Goal: Information Seeking & Learning: Learn about a topic

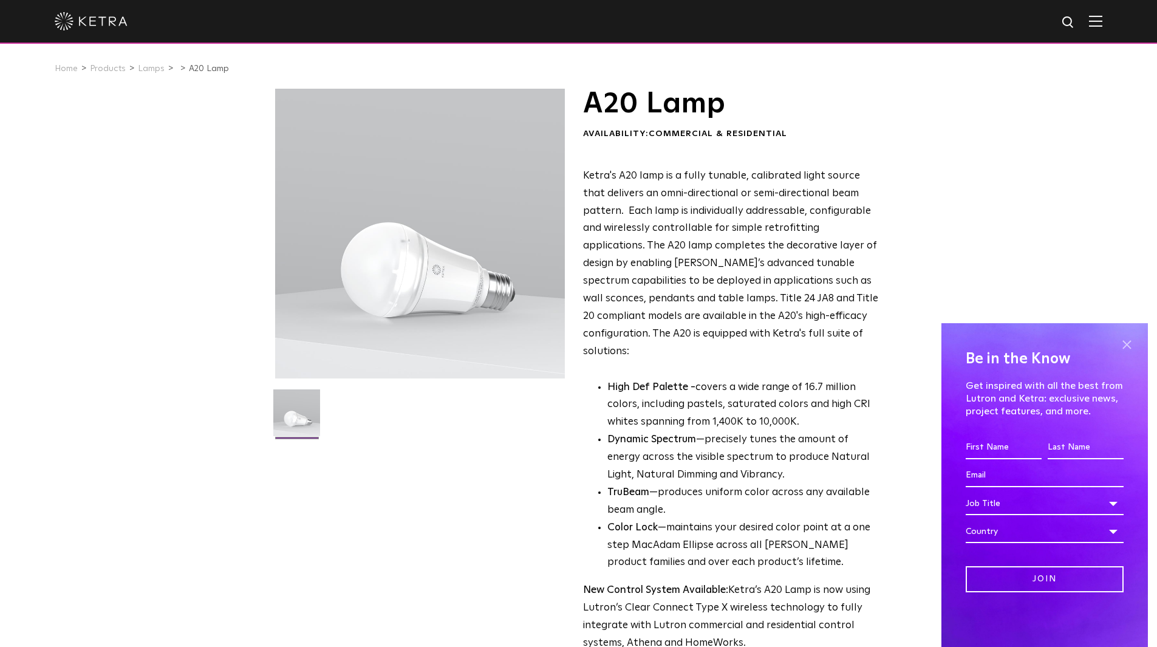
click at [1126, 344] on span at bounding box center [1127, 344] width 18 height 18
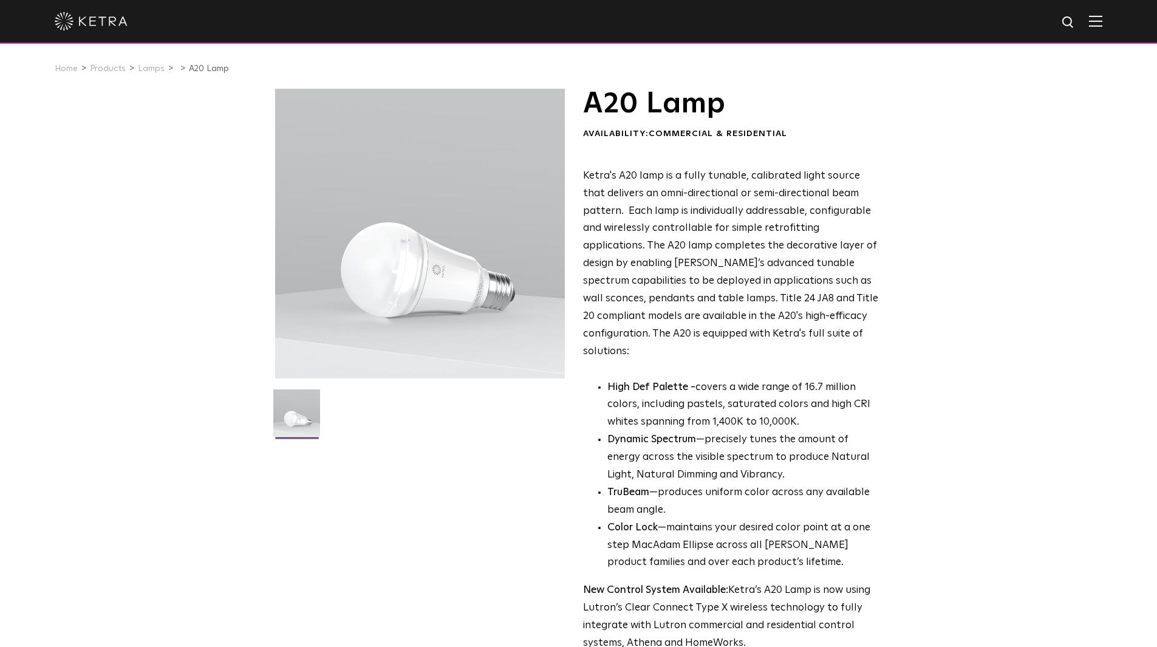
click at [852, 335] on p "Ketra's A20 lamp is a fully tunable, calibrated light source that delivers an o…" at bounding box center [731, 264] width 296 height 193
click at [795, 324] on p "Ketra's A20 lamp is a fully tunable, calibrated light source that delivers an o…" at bounding box center [731, 264] width 296 height 193
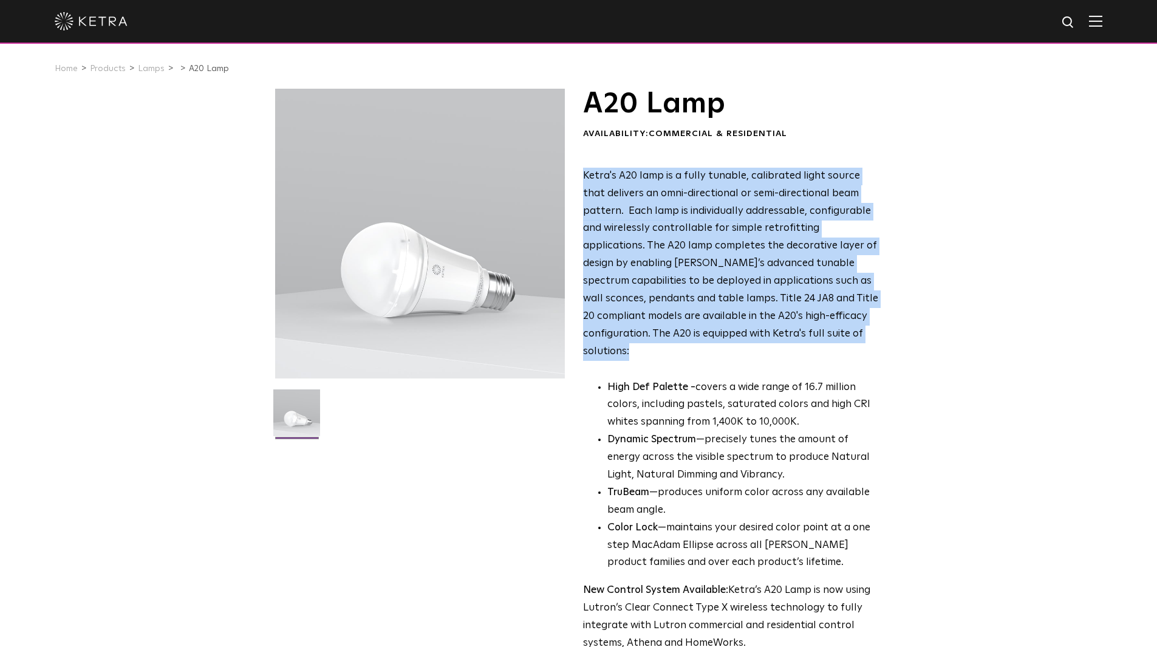
click at [795, 324] on p "Ketra's A20 lamp is a fully tunable, calibrated light source that delivers an o…" at bounding box center [731, 264] width 296 height 193
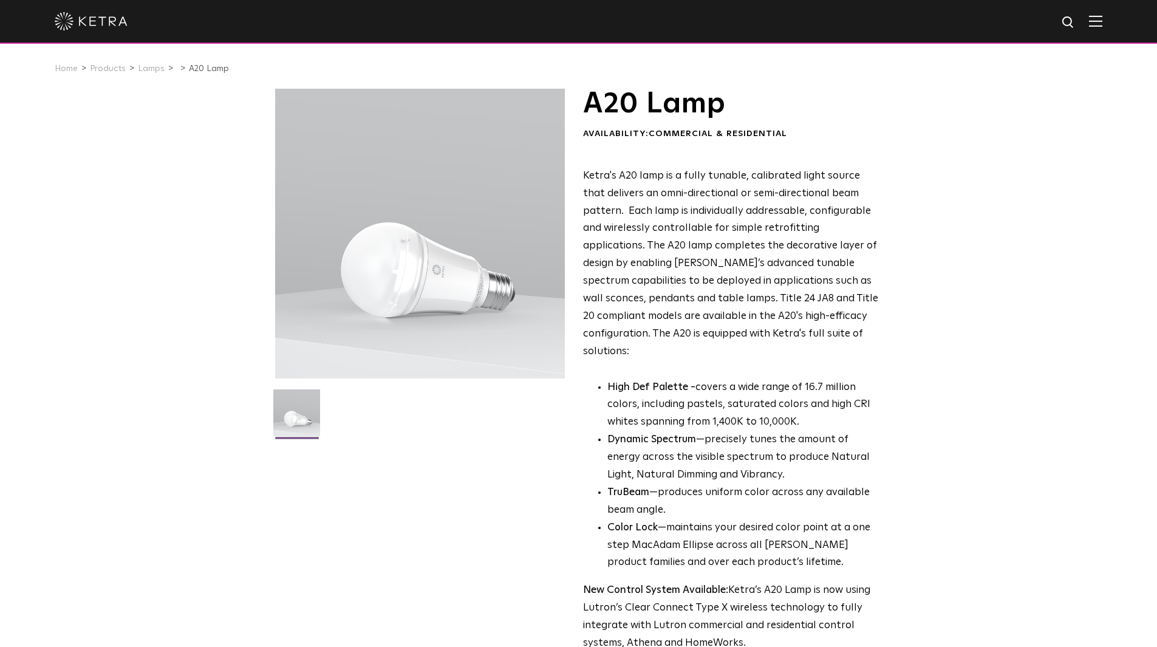
click at [752, 379] on p "High Def Palette - covers a wide range of 16.7 million colors, including pastel…" at bounding box center [744, 405] width 272 height 53
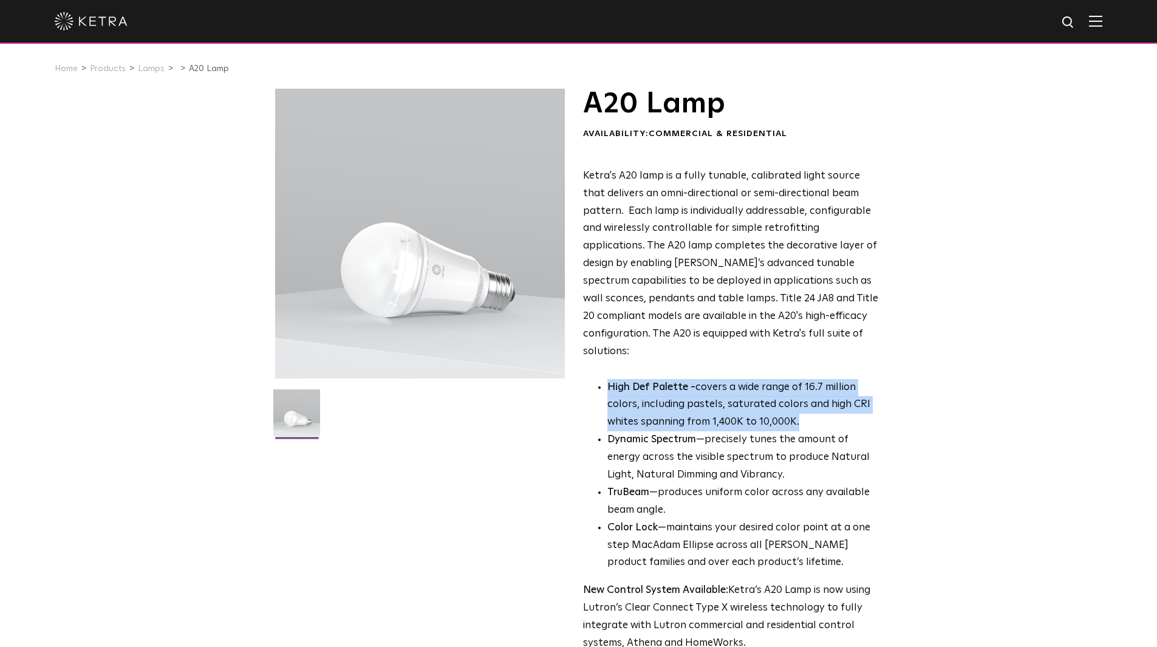
click at [752, 379] on p "High Def Palette - covers a wide range of 16.7 million colors, including pastel…" at bounding box center [744, 405] width 272 height 53
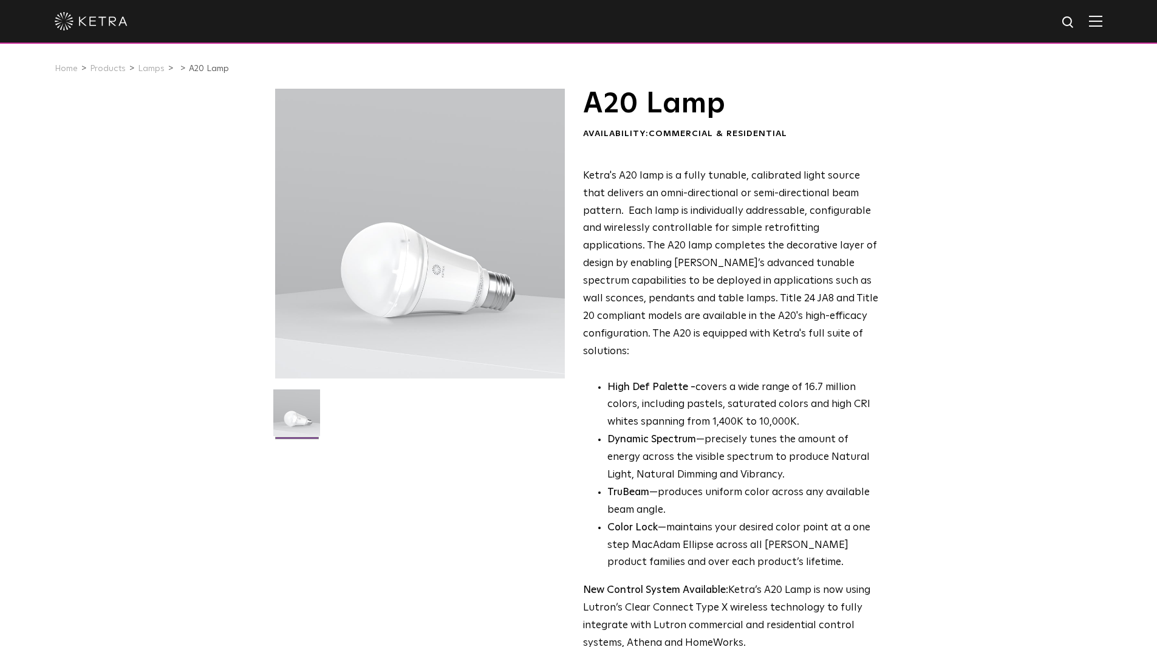
click at [729, 431] on li "Dynamic Spectrum —precisely tunes the amount of energy across the visible spect…" at bounding box center [744, 457] width 272 height 53
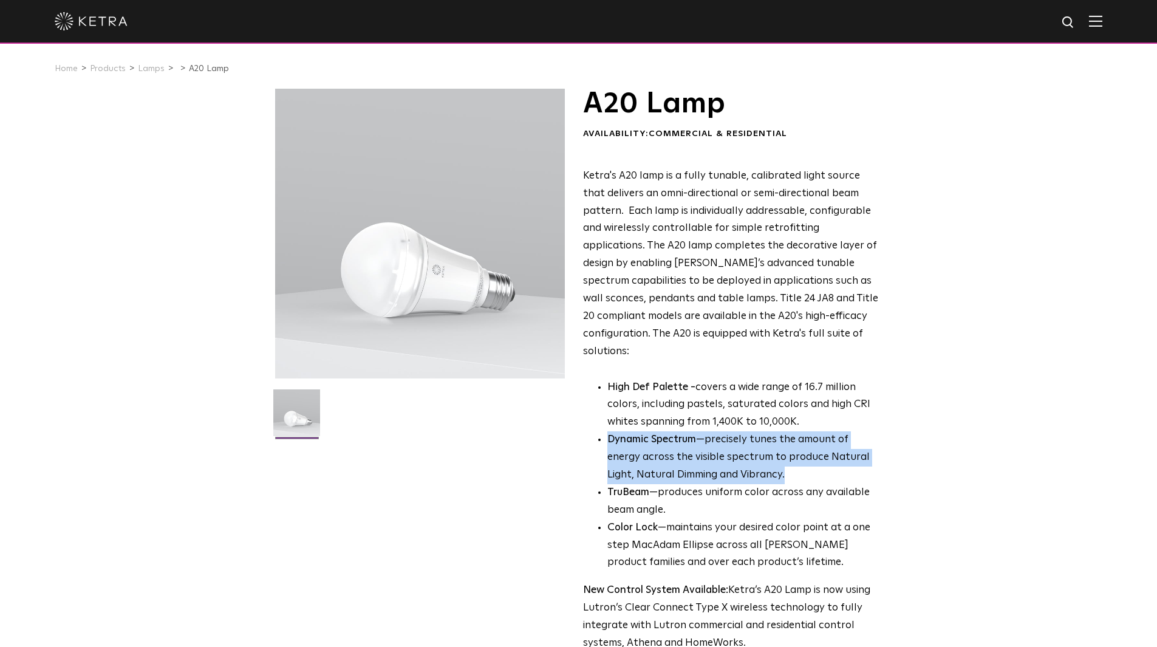
click at [729, 431] on li "Dynamic Spectrum —precisely tunes the amount of energy across the visible spect…" at bounding box center [744, 457] width 272 height 53
click at [724, 462] on li "Dynamic Spectrum —precisely tunes the amount of energy across the visible spect…" at bounding box center [744, 457] width 272 height 53
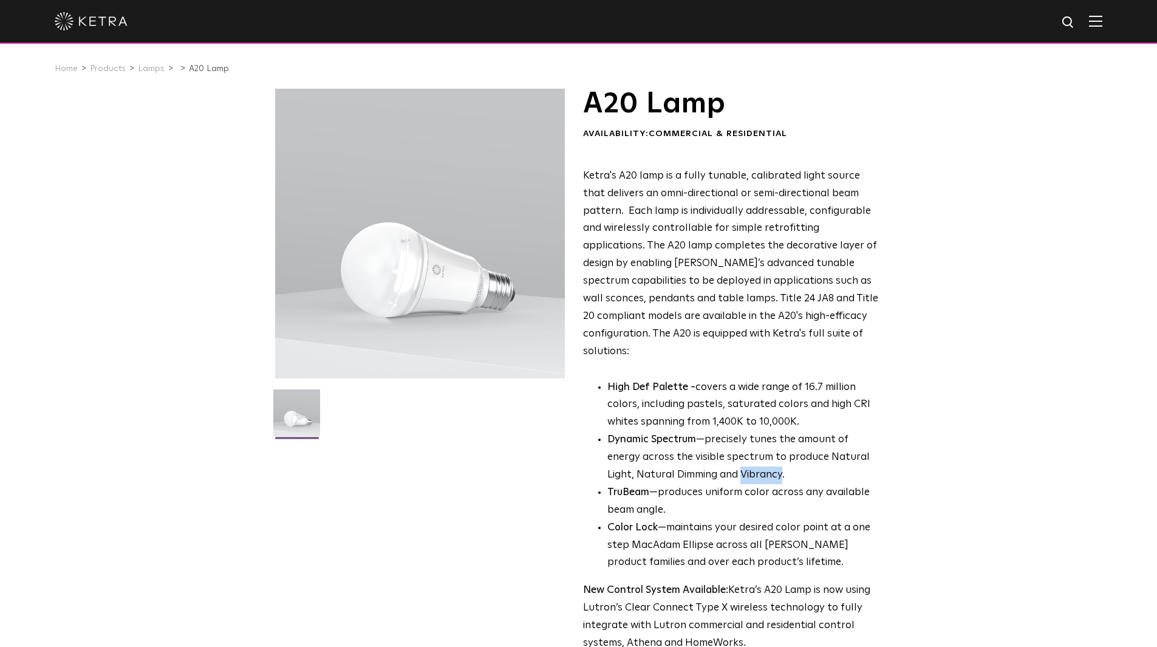
click at [724, 462] on li "Dynamic Spectrum —precisely tunes the amount of energy across the visible spect…" at bounding box center [744, 457] width 272 height 53
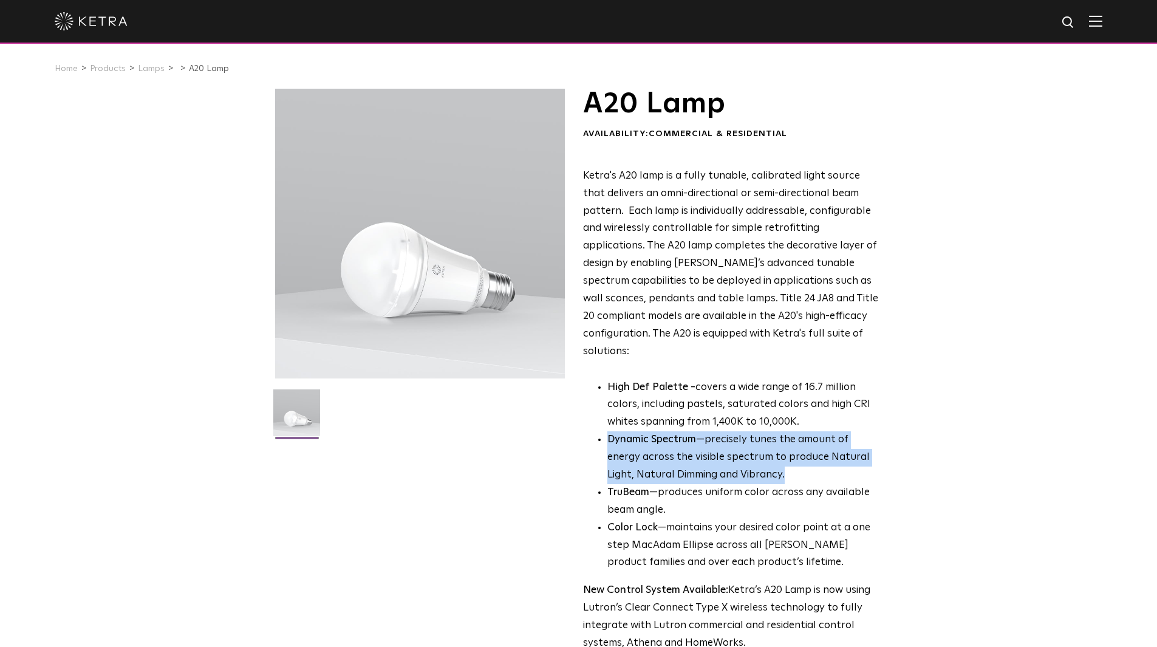
click at [724, 462] on li "Dynamic Spectrum —precisely tunes the amount of energy across the visible spect…" at bounding box center [744, 457] width 272 height 53
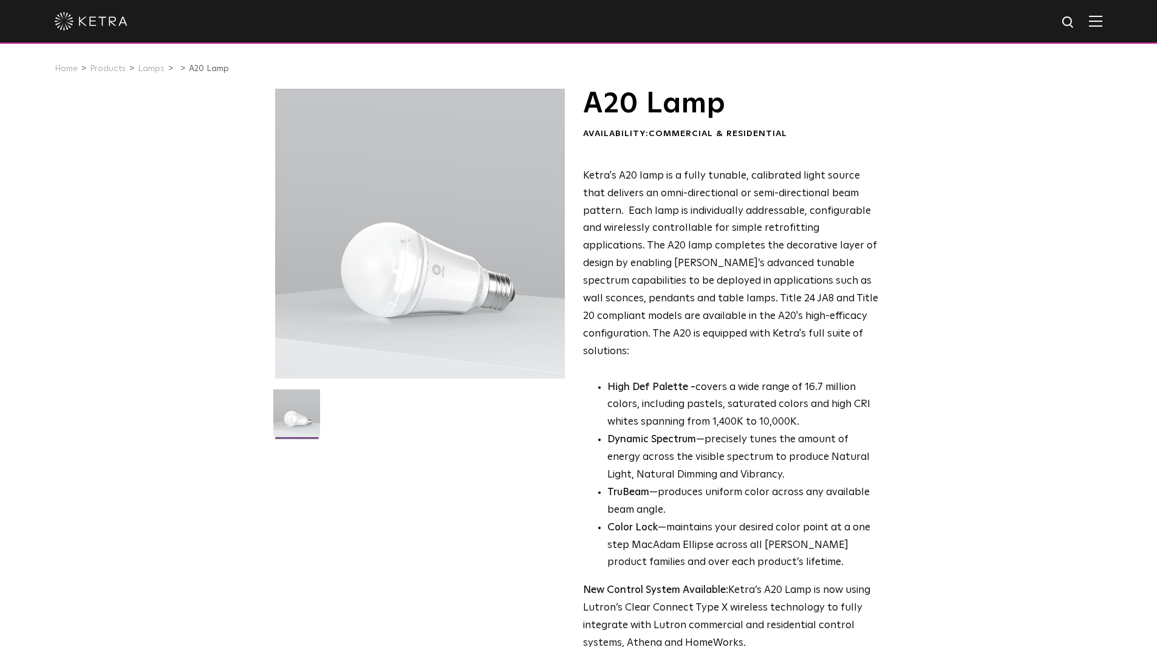
click at [720, 484] on li "TruBeam —produces uniform color across any available beam angle." at bounding box center [744, 501] width 272 height 35
click at [718, 484] on li "TruBeam —produces uniform color across any available beam angle." at bounding box center [744, 501] width 272 height 35
click at [719, 527] on li "Color Lock —maintains your desired color point at a one step MacAdam Ellipse ac…" at bounding box center [744, 545] width 272 height 53
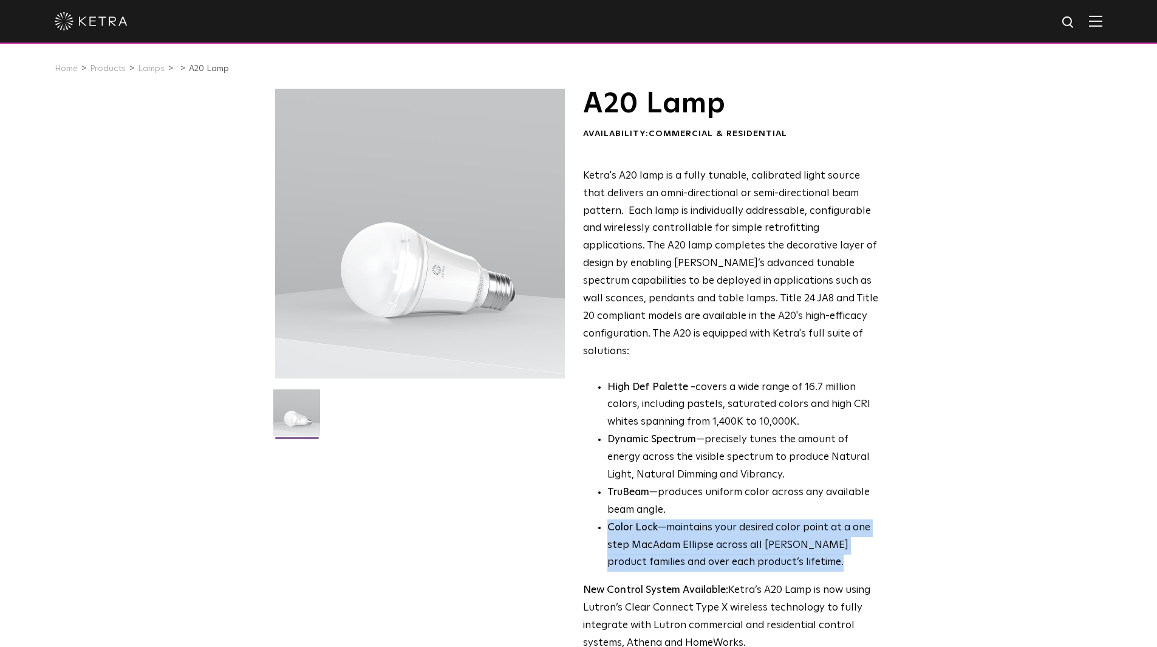
click at [719, 527] on li "Color Lock —maintains your desired color point at a one step MacAdam Ellipse ac…" at bounding box center [744, 545] width 272 height 53
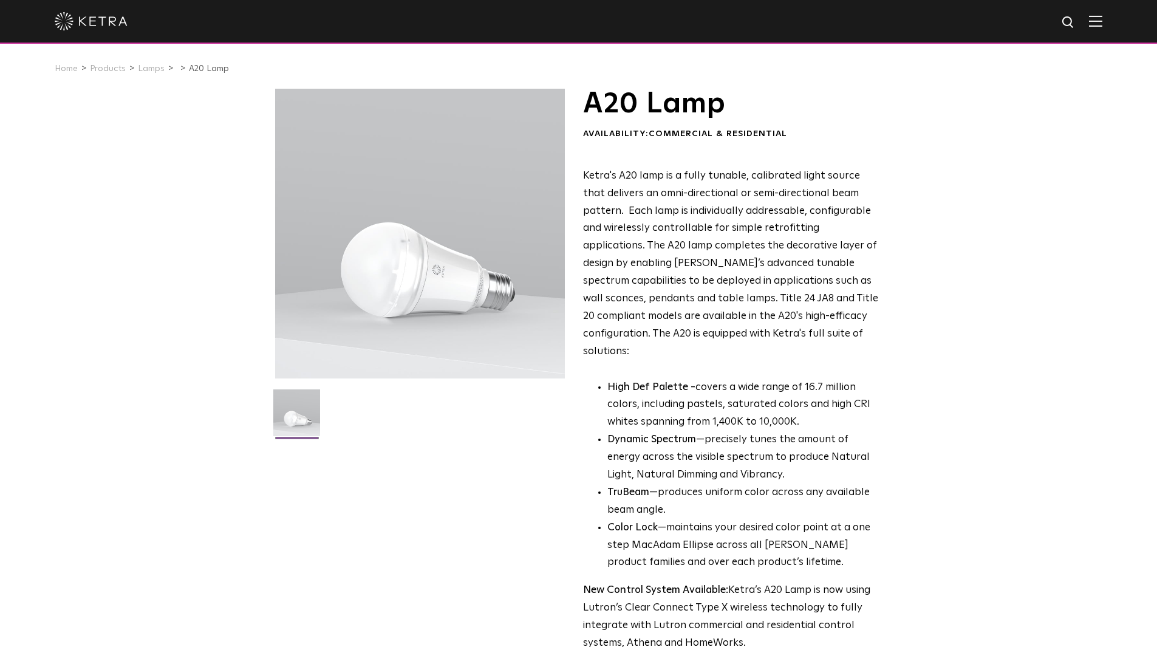
click at [724, 380] on p "High Def Palette - covers a wide range of 16.7 million colors, including pastel…" at bounding box center [744, 405] width 272 height 53
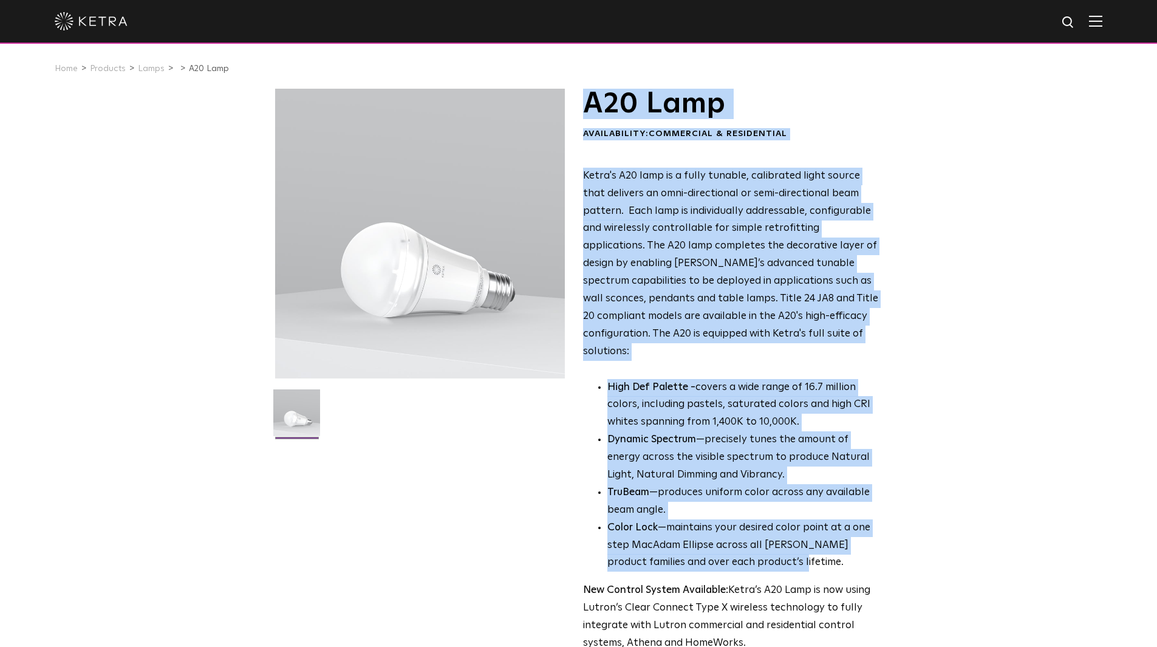
drag, startPoint x: 776, startPoint y: 542, endPoint x: 586, endPoint y: 103, distance: 477.8
click at [586, 103] on div "A20 Lamp Availability: Commercial & Residential Ketra's A20 lamp is a fully tun…" at bounding box center [731, 371] width 296 height 564
click at [654, 187] on span "Ketra's A20 lamp is a fully tunable, calibrated light source that delivers an o…" at bounding box center [730, 264] width 295 height 186
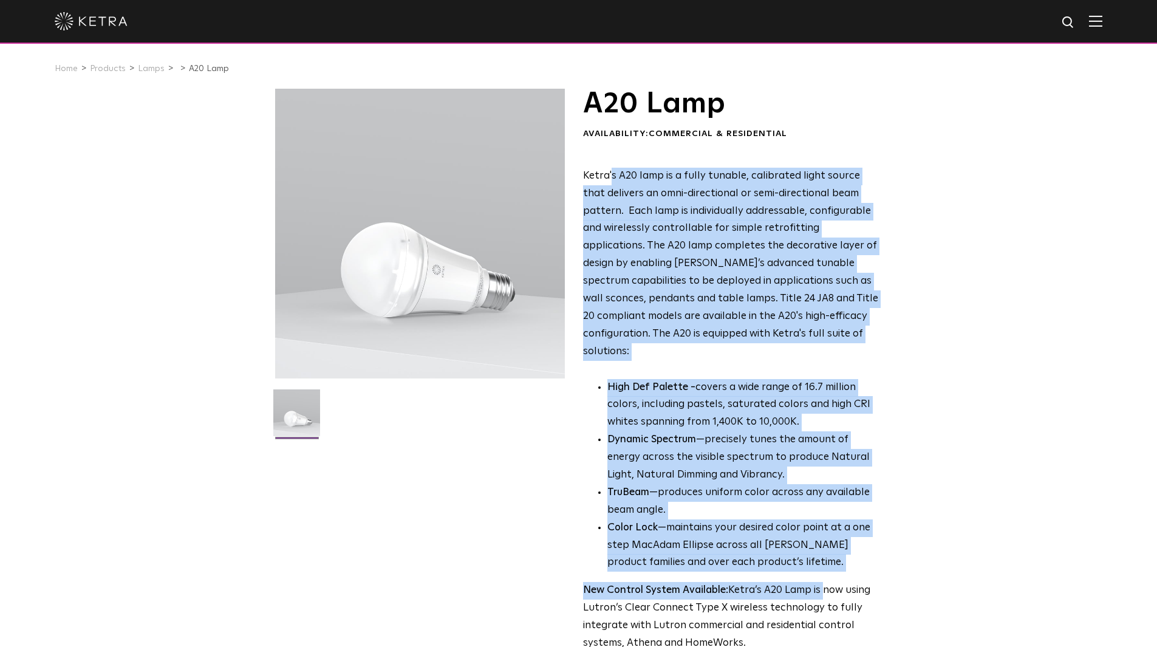
drag, startPoint x: 611, startPoint y: 176, endPoint x: 823, endPoint y: 558, distance: 437.3
click at [823, 558] on div "Ketra's A20 lamp is a fully tunable, calibrated light source that delivers an o…" at bounding box center [731, 410] width 296 height 485
click at [822, 558] on div "Ketra's A20 lamp is a fully tunable, calibrated light source that delivers an o…" at bounding box center [731, 410] width 296 height 485
drag, startPoint x: 809, startPoint y: 554, endPoint x: 635, endPoint y: 161, distance: 429.5
click at [635, 161] on div "A20 Lamp Availability: Commercial & Residential Ketra's A20 lamp is a fully tun…" at bounding box center [731, 371] width 296 height 564
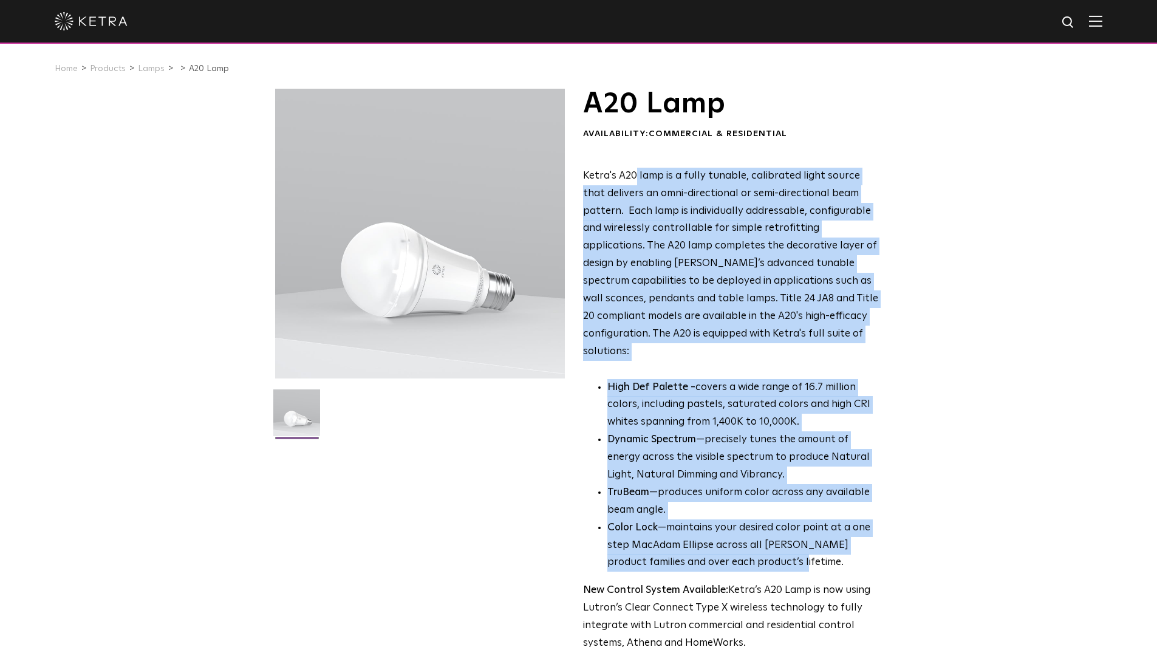
click at [707, 283] on span "Ketra's A20 lamp is a fully tunable, calibrated light source that delivers an o…" at bounding box center [730, 264] width 295 height 186
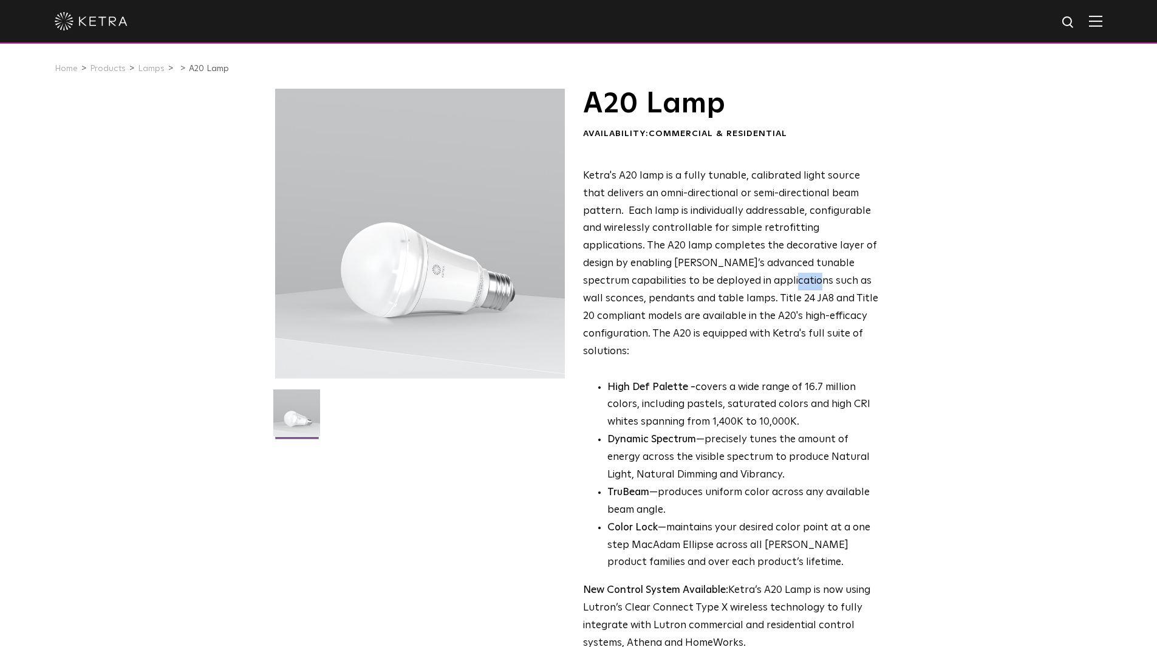
click at [707, 283] on span "Ketra's A20 lamp is a fully tunable, calibrated light source that delivers an o…" at bounding box center [730, 264] width 295 height 186
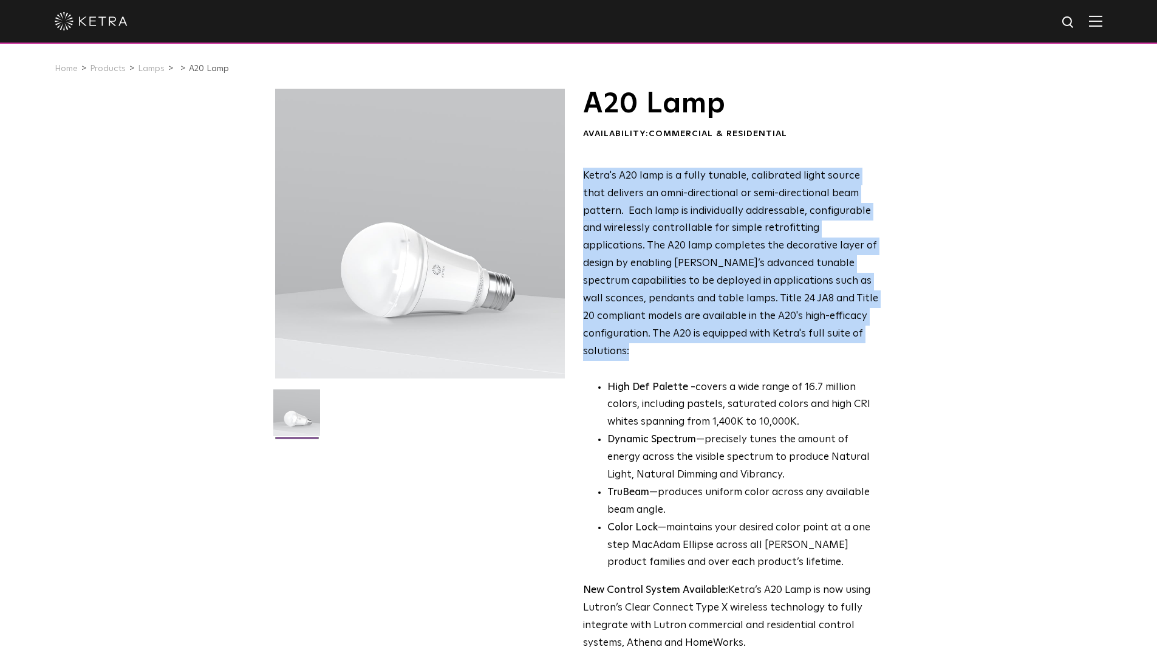
click at [707, 283] on span "Ketra's A20 lamp is a fully tunable, calibrated light source that delivers an o…" at bounding box center [730, 264] width 295 height 186
click at [756, 348] on div "Ketra's A20 lamp is a fully tunable, calibrated light source that delivers an o…" at bounding box center [731, 410] width 296 height 485
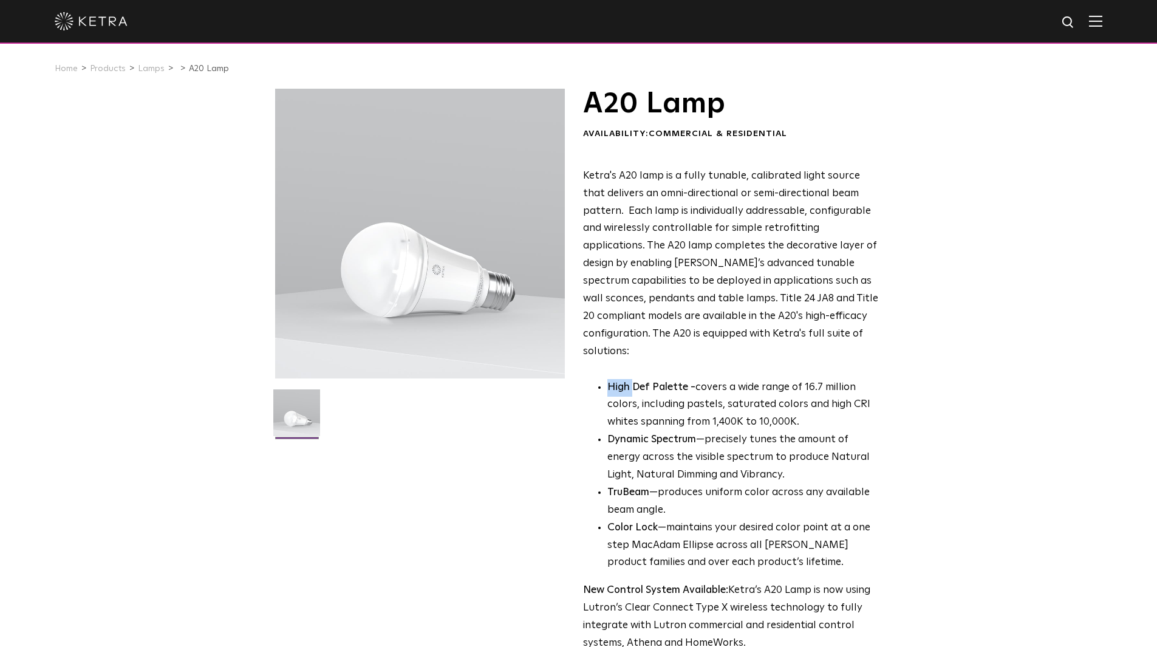
click at [756, 348] on div "Ketra's A20 lamp is a fully tunable, calibrated light source that delivers an o…" at bounding box center [731, 410] width 296 height 485
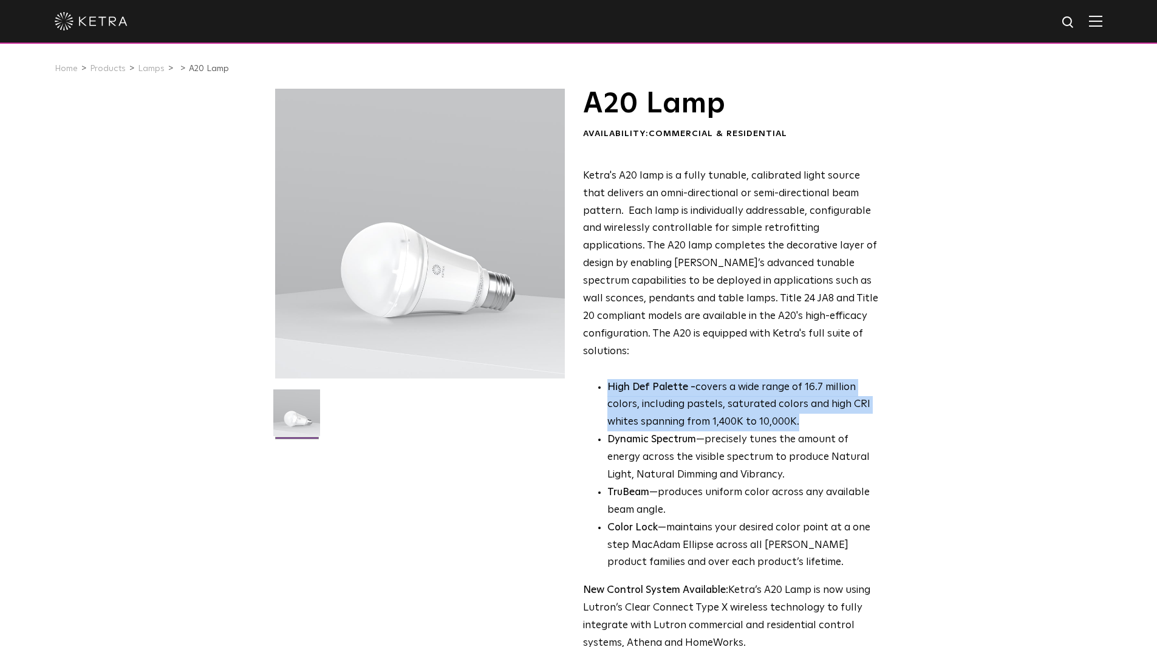
click at [756, 348] on div "Ketra's A20 lamp is a fully tunable, calibrated light source that delivers an o…" at bounding box center [731, 410] width 296 height 485
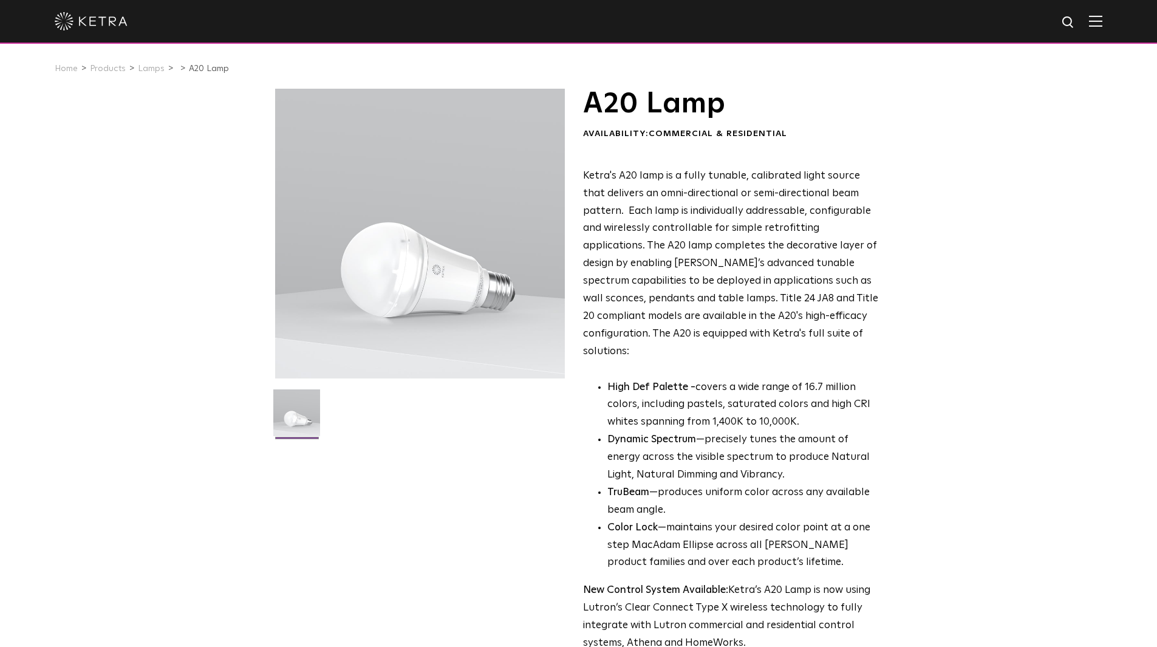
click at [762, 431] on li "Dynamic Spectrum —precisely tunes the amount of energy across the visible spect…" at bounding box center [744, 457] width 272 height 53
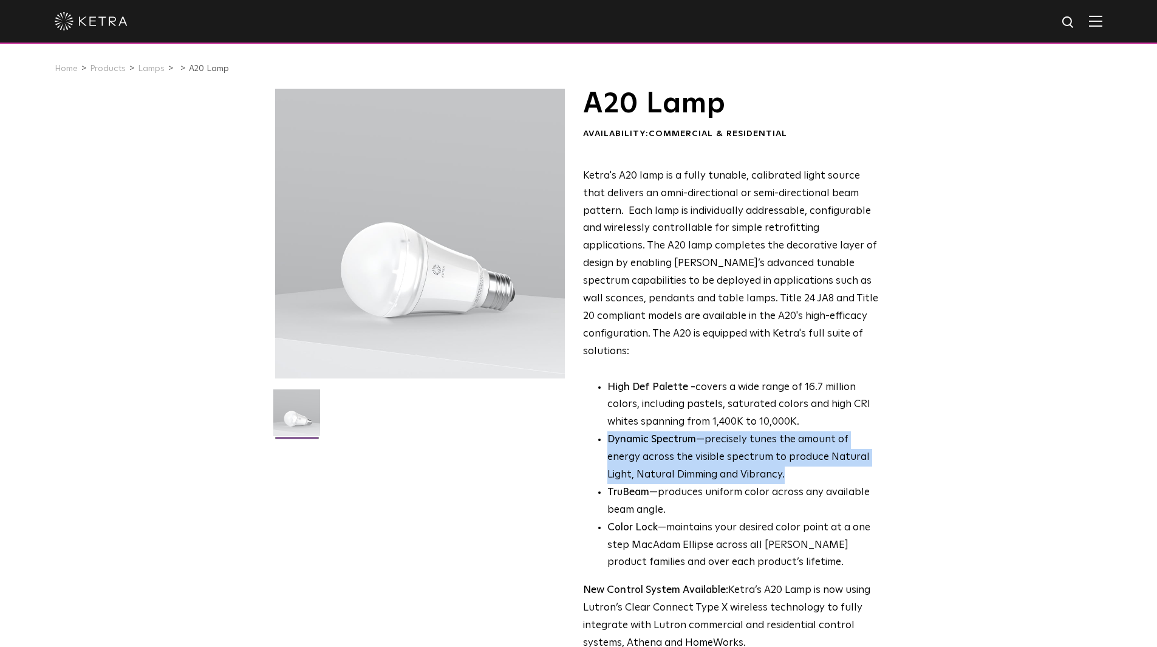
click at [762, 431] on li "Dynamic Spectrum —precisely tunes the amount of energy across the visible spect…" at bounding box center [744, 457] width 272 height 53
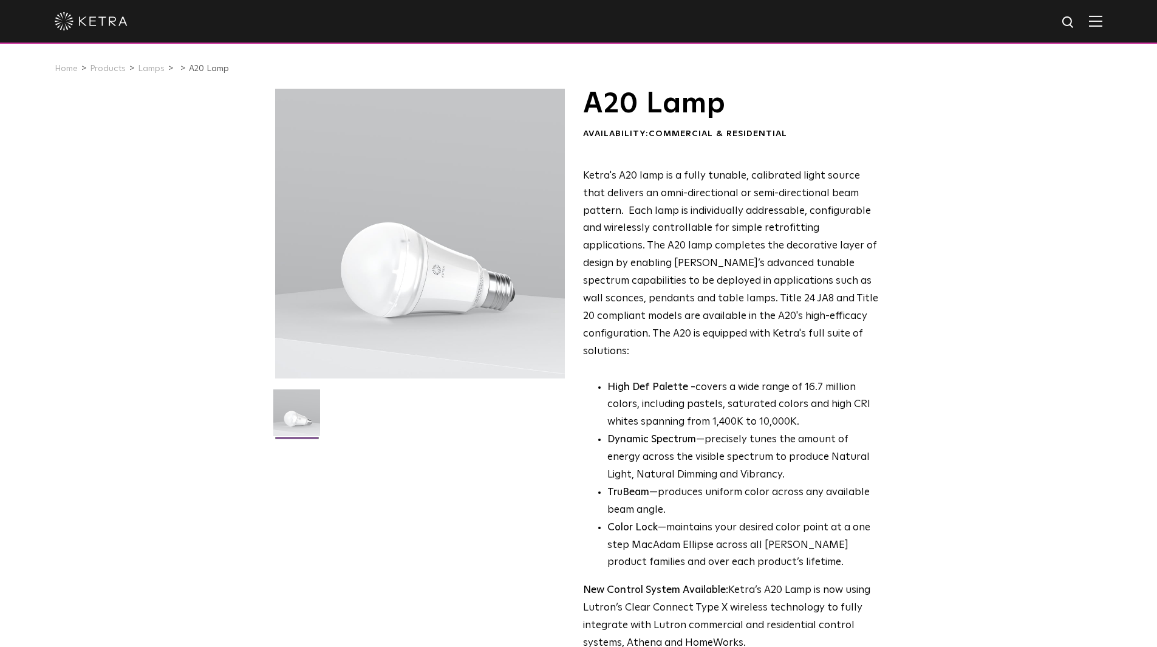
click at [780, 484] on li "TruBeam —produces uniform color across any available beam angle." at bounding box center [744, 501] width 272 height 35
click at [781, 522] on li "Color Lock —maintains your desired color point at a one step MacAdam Ellipse ac…" at bounding box center [744, 545] width 272 height 53
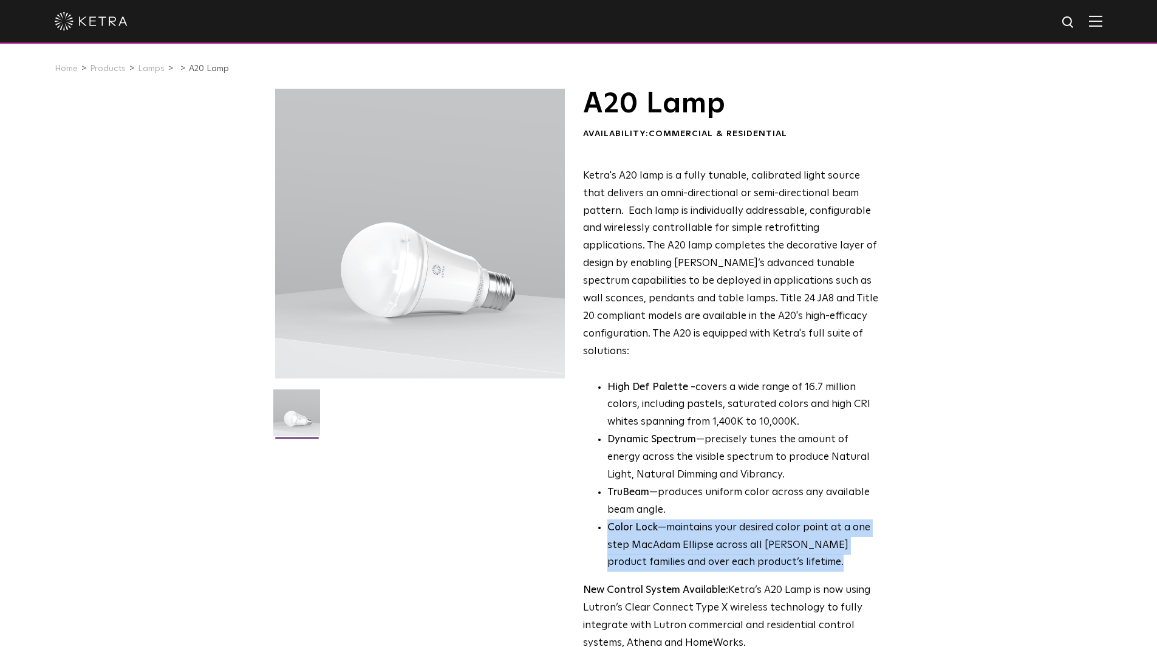
click at [781, 522] on li "Color Lock —maintains your desired color point at a one step MacAdam Ellipse ac…" at bounding box center [744, 545] width 272 height 53
click at [840, 519] on li "Color Lock —maintains your desired color point at a one step MacAdam Ellipse ac…" at bounding box center [744, 545] width 272 height 53
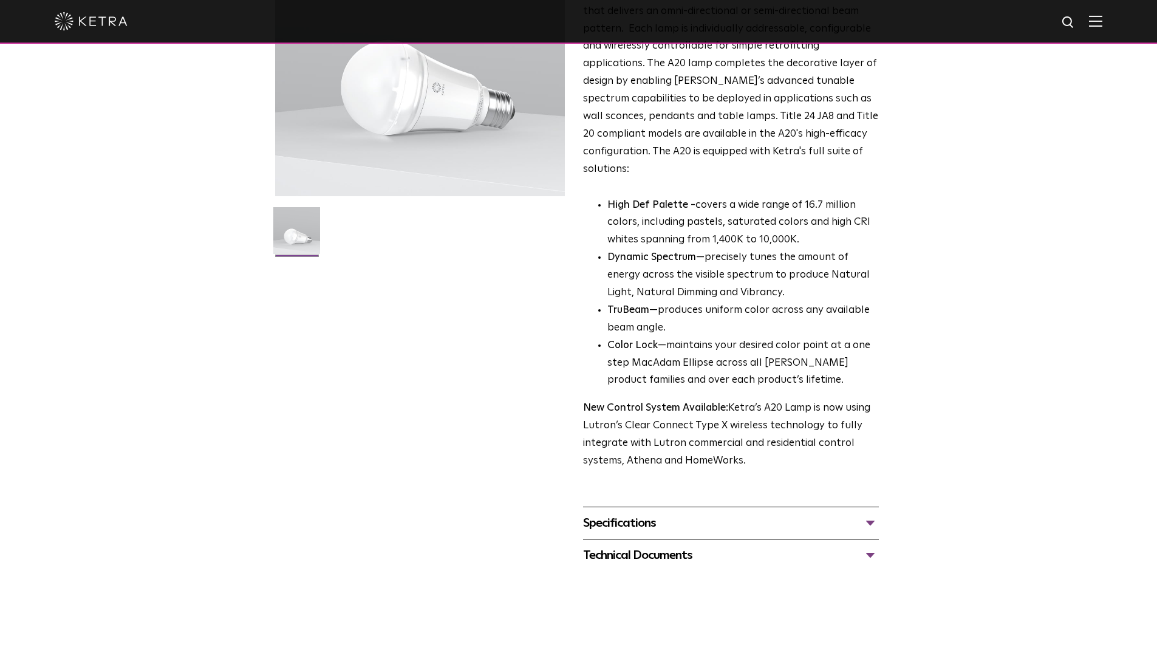
click at [830, 507] on div "Specifications LUMEN OUTPUTS 600, 800 HOUSING COLORS White, Black BASE TYPES E2…" at bounding box center [731, 523] width 296 height 32
click at [776, 513] on div "Specifications" at bounding box center [731, 522] width 296 height 19
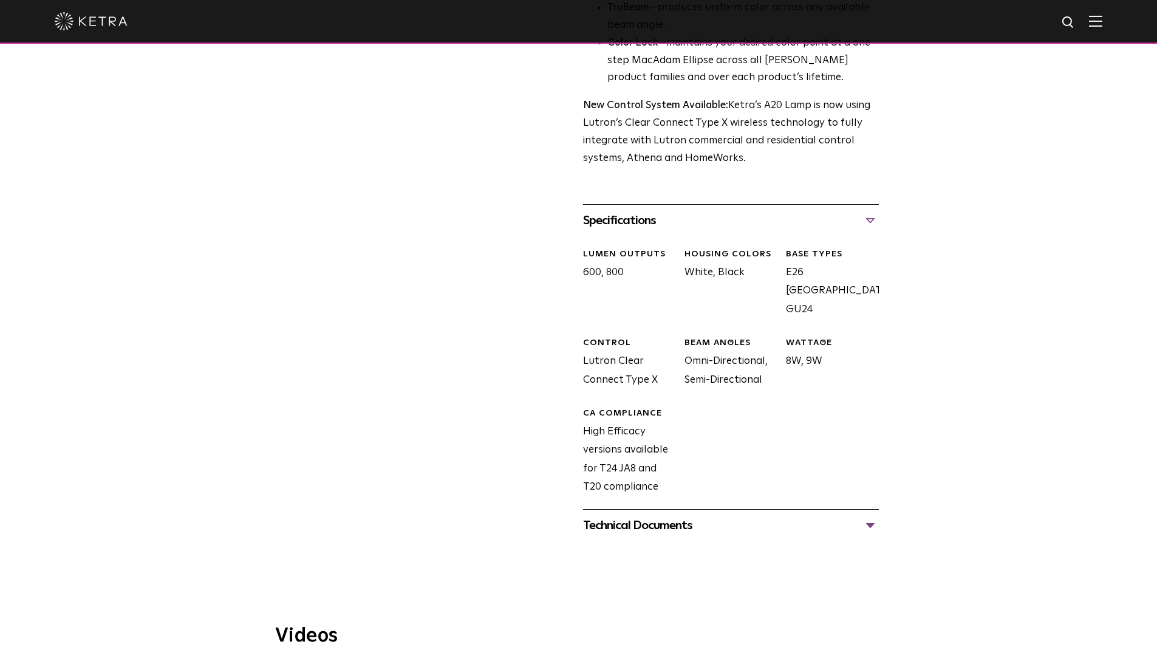
scroll to position [486, 0]
click at [778, 515] on div "Technical Documents" at bounding box center [731, 524] width 296 height 19
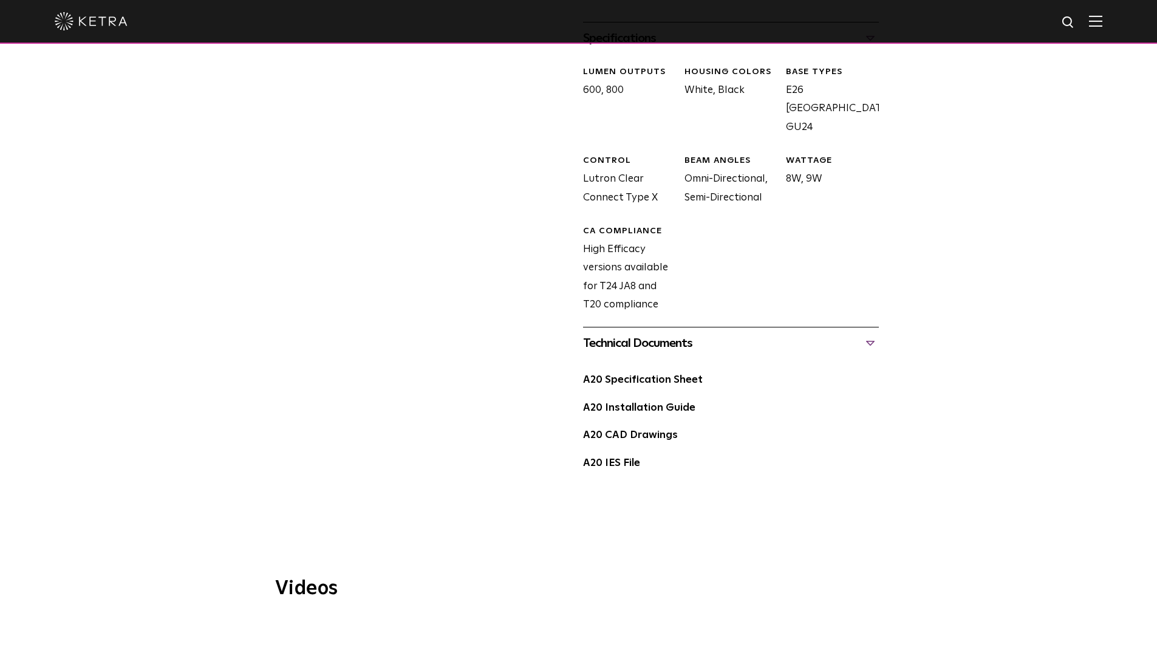
scroll to position [668, 0]
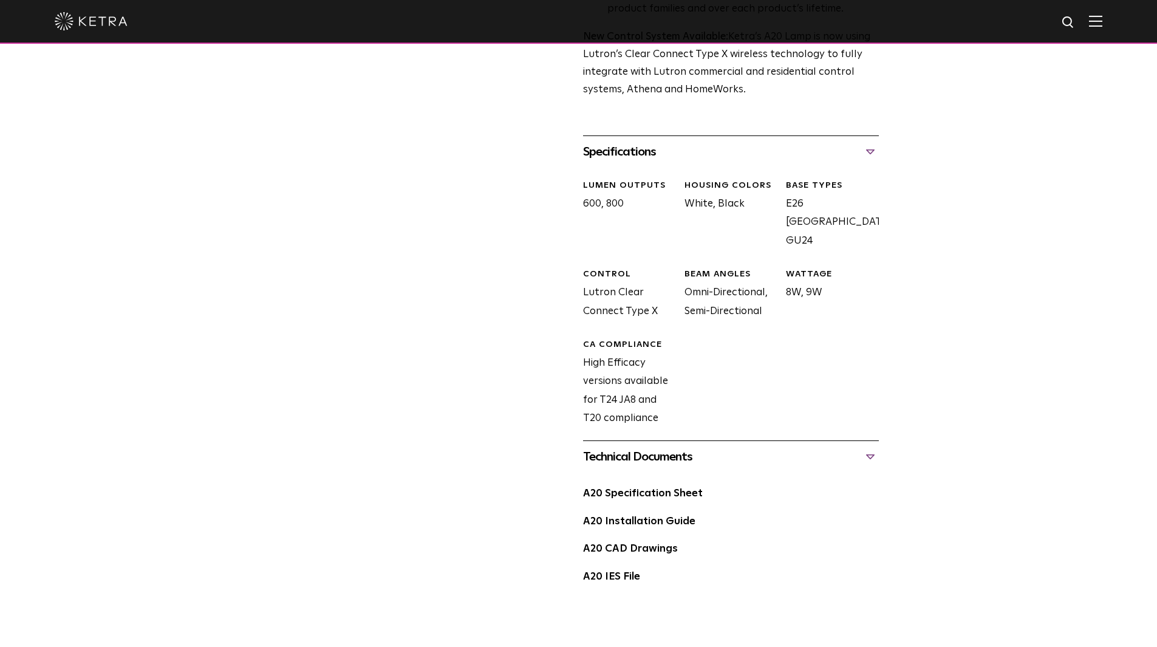
scroll to position [425, 0]
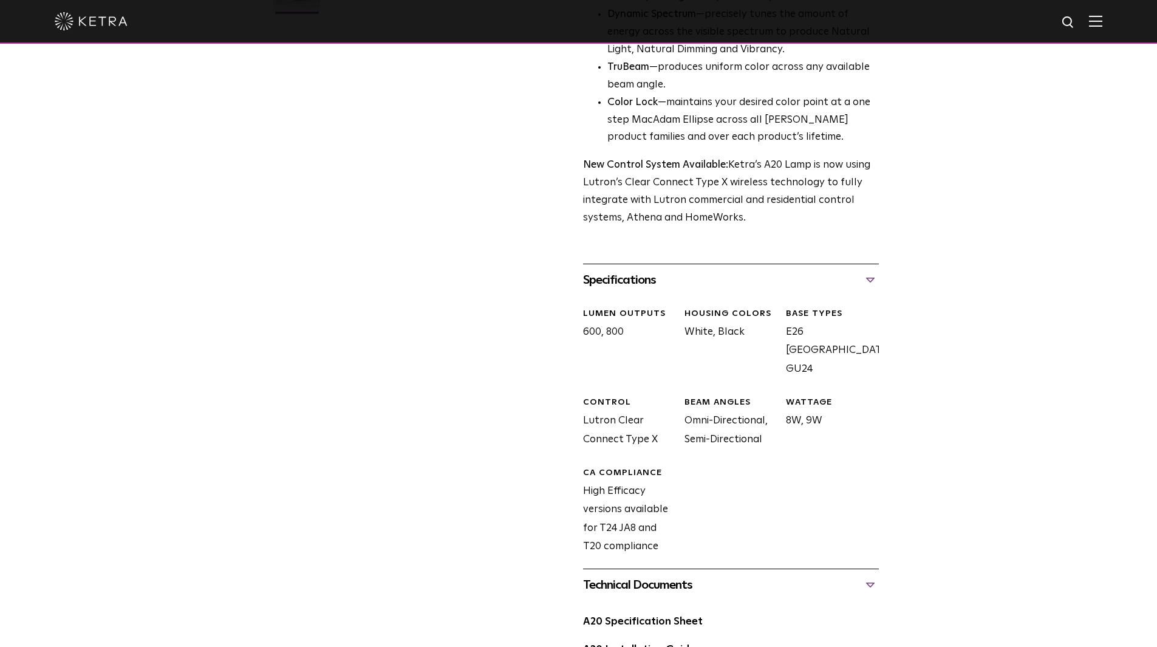
click at [460, 411] on div "A20 Lamp Availability: Commercial & Residential Ketra's A20 lamp is a fully tun…" at bounding box center [579, 199] width 608 height 1072
click at [439, 422] on div "A20 Lamp Availability: Commercial & Residential Ketra's A20 lamp is a fully tun…" at bounding box center [579, 199] width 608 height 1072
drag, startPoint x: 446, startPoint y: 385, endPoint x: 775, endPoint y: 528, distance: 359.1
click at [775, 528] on div "A20 Lamp Availability: Commercial & Residential Ketra's A20 lamp is a fully tun…" at bounding box center [579, 199] width 608 height 1072
click at [846, 526] on div "LUMEN OUTPUTS 600, 800 HOUSING COLORS White, Black BASE TYPES E26 [GEOGRAPHIC_D…" at bounding box center [726, 441] width 305 height 291
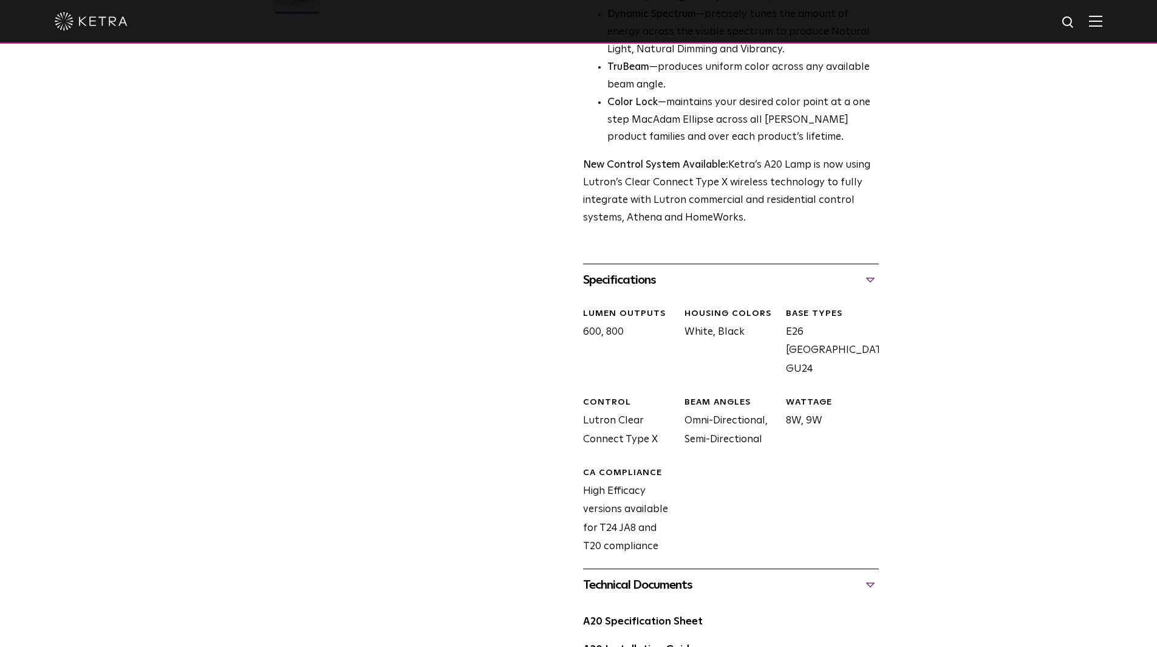
drag, startPoint x: 868, startPoint y: 524, endPoint x: 939, endPoint y: 231, distance: 301.3
click at [939, 231] on div "A20 Lamp Availability: Commercial & Residential Ketra's A20 lamp is a fully tun…" at bounding box center [578, 199] width 1157 height 1072
click at [536, 275] on div "A20 Lamp Availability: Commercial & Residential Ketra's A20 lamp is a fully tun…" at bounding box center [579, 199] width 608 height 1072
drag, startPoint x: 563, startPoint y: 112, endPoint x: 820, endPoint y: 210, distance: 275.0
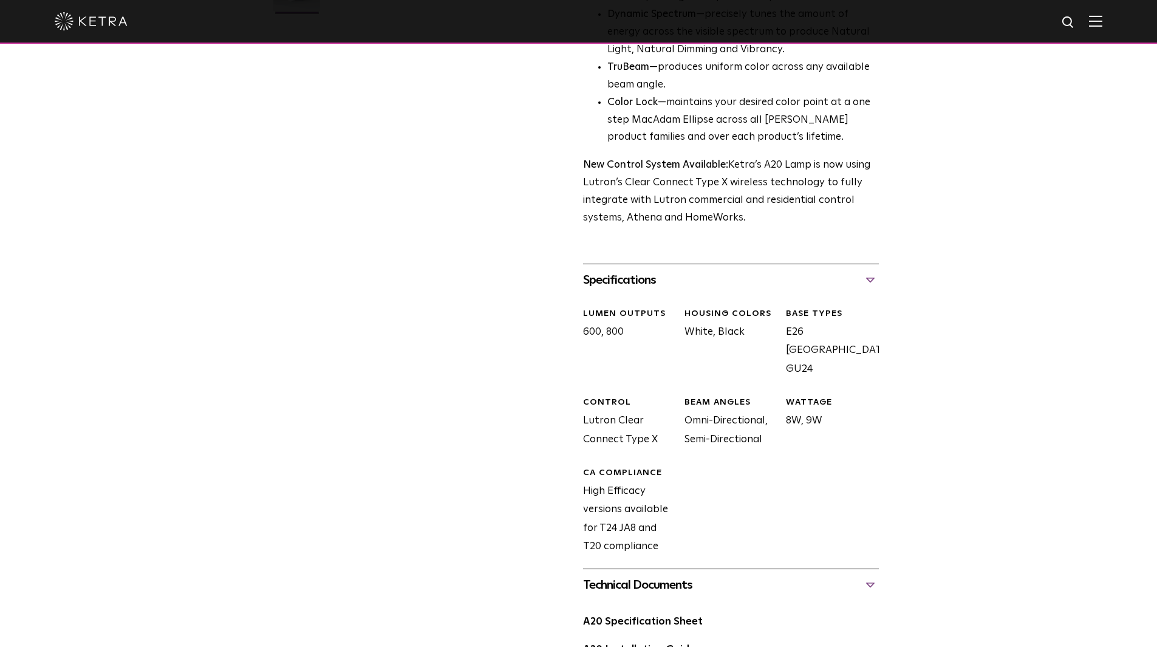
click at [820, 210] on div "A20 Lamp Availability: Commercial & Residential Ketra's A20 lamp is a fully tun…" at bounding box center [579, 199] width 608 height 1072
click at [820, 210] on p "New Control System Available: Ketra’s A20 Lamp is now using Lutron’s Clear Conn…" at bounding box center [731, 192] width 296 height 70
drag, startPoint x: 798, startPoint y: 208, endPoint x: 605, endPoint y: 160, distance: 198.5
click at [605, 160] on p "New Control System Available: Ketra’s A20 Lamp is now using Lutron’s Clear Conn…" at bounding box center [731, 192] width 296 height 70
click at [564, 152] on div "A20 Lamp Availability: Commercial & Residential Ketra's A20 lamp is a fully tun…" at bounding box center [579, 199] width 608 height 1072
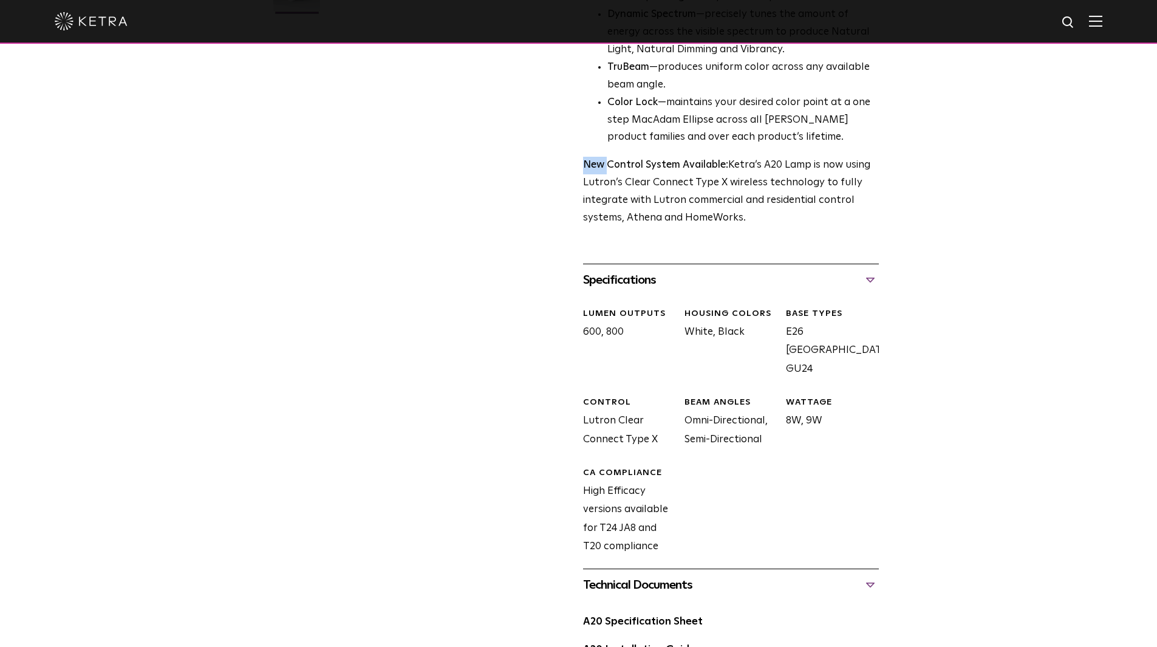
click at [563, 152] on div "A20 Lamp Availability: Commercial & Residential Ketra's A20 lamp is a fully tun…" at bounding box center [579, 199] width 608 height 1072
click at [551, 153] on div "A20 Lamp Availability: Commercial & Residential Ketra's A20 lamp is a fully tun…" at bounding box center [579, 199] width 608 height 1072
